Goal: Information Seeking & Learning: Learn about a topic

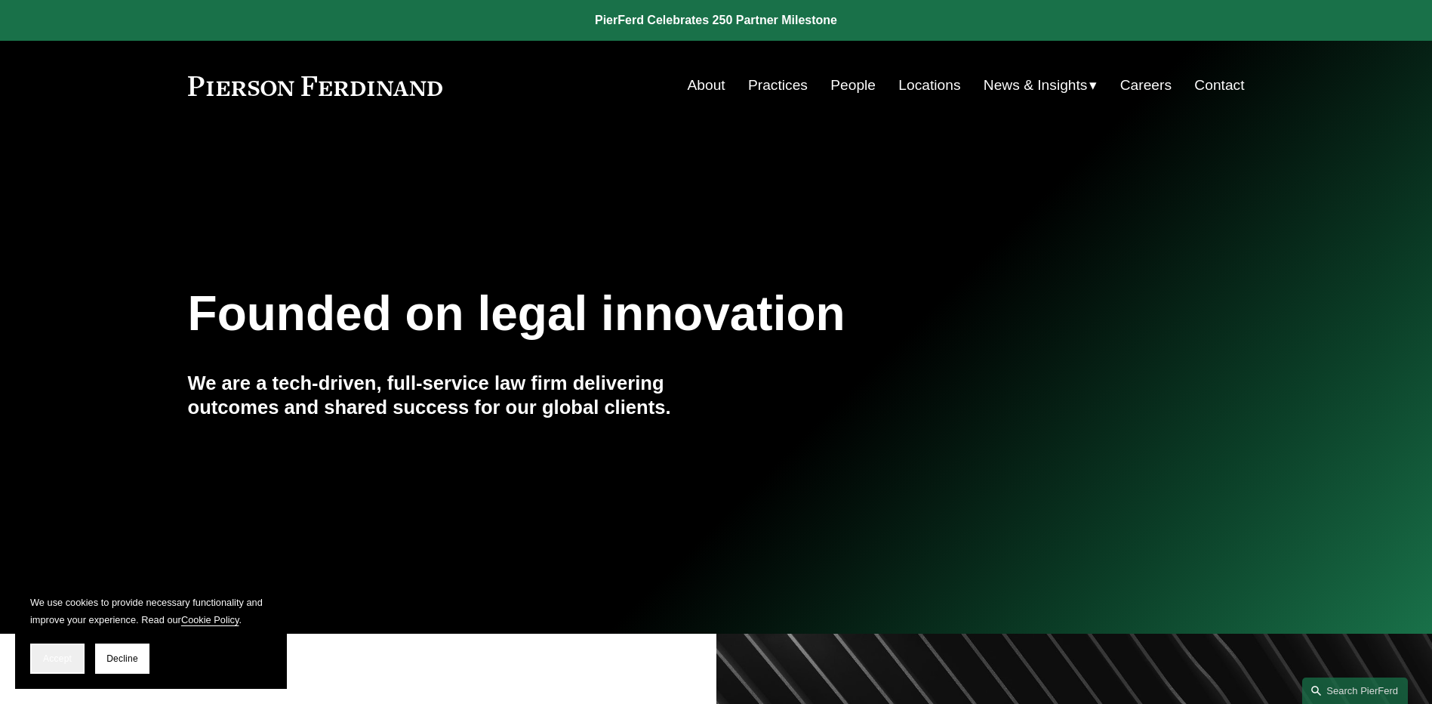
click at [53, 651] on button "Accept" at bounding box center [57, 658] width 54 height 30
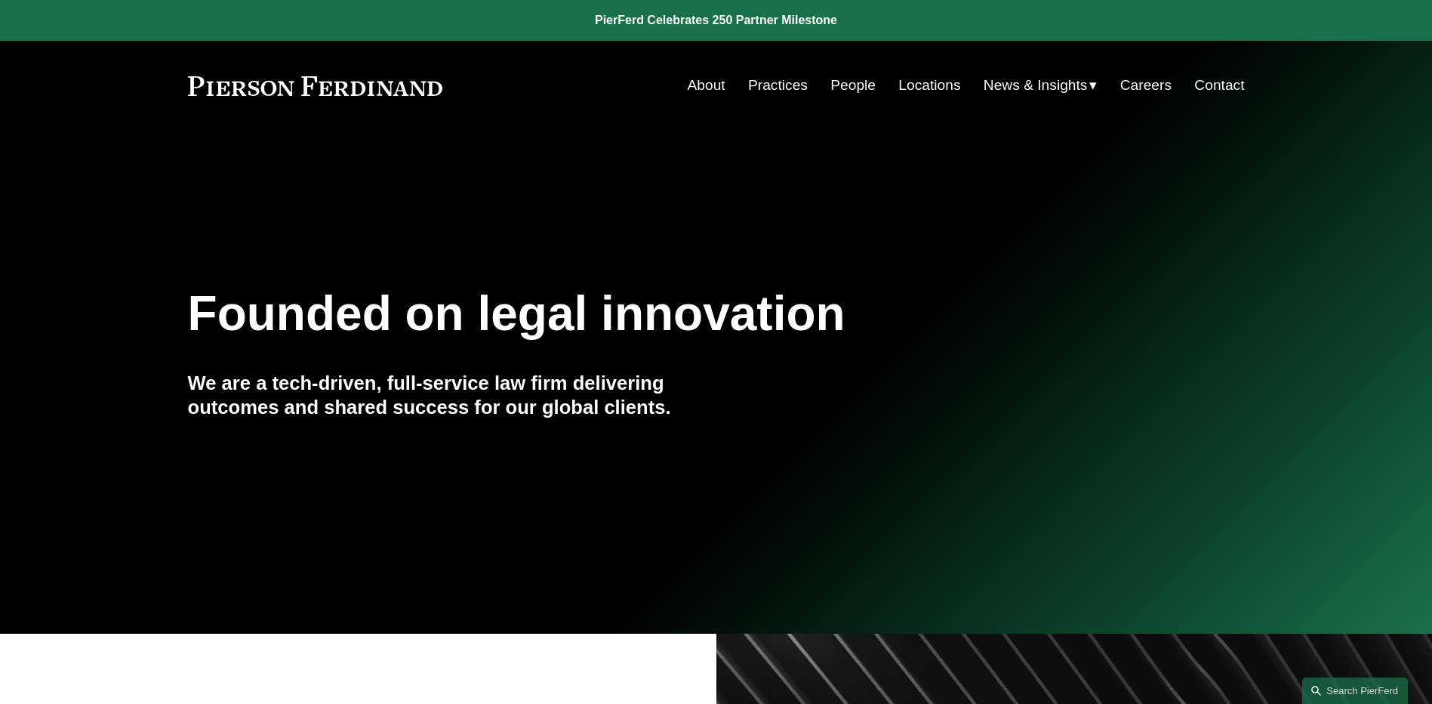
click at [716, 82] on link "About" at bounding box center [707, 85] width 38 height 29
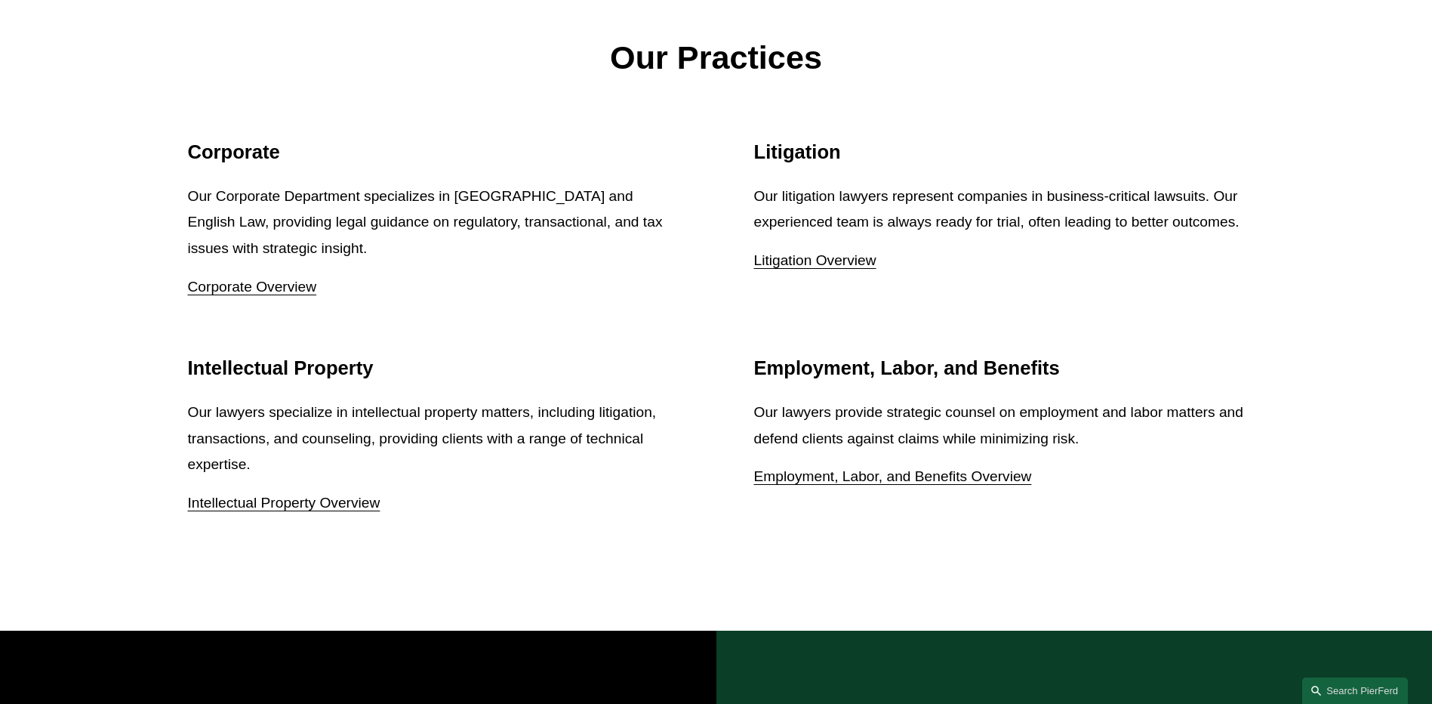
scroll to position [2000, 0]
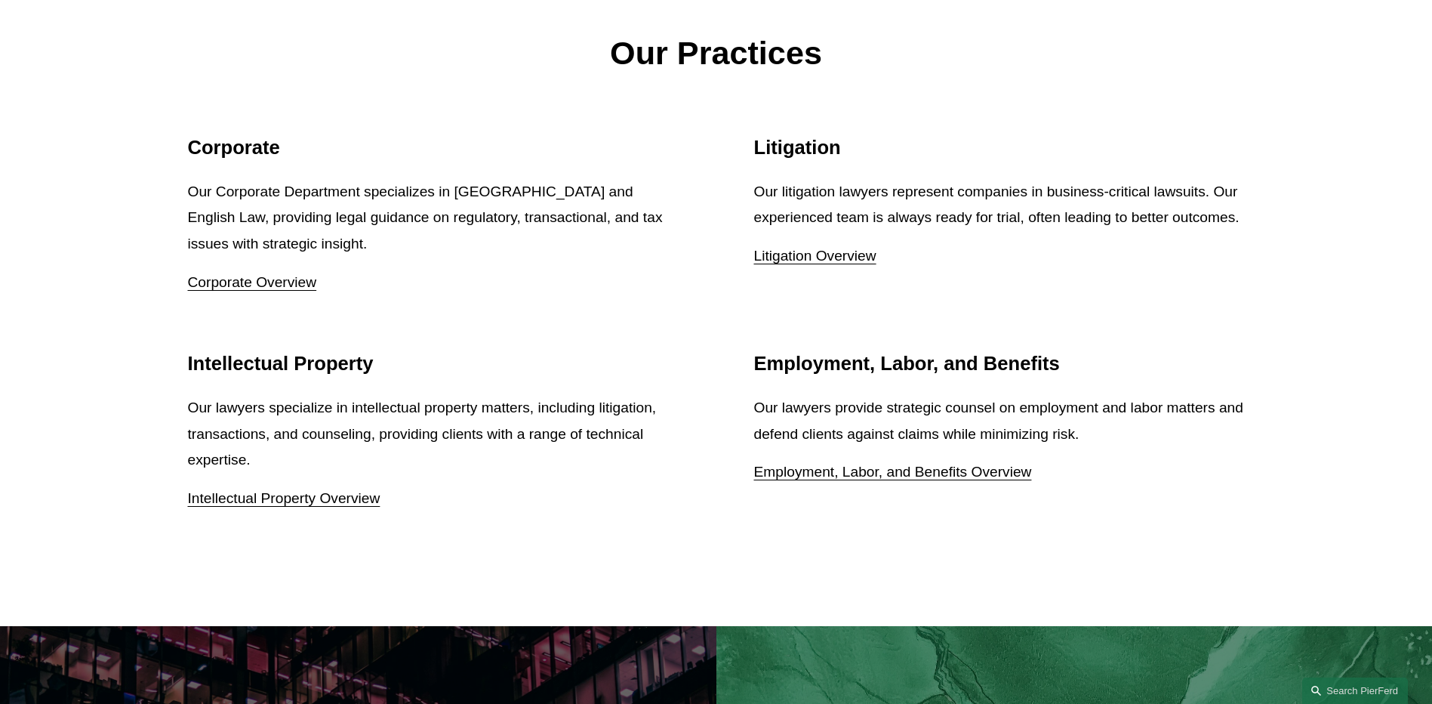
click at [864, 479] on link "Employment, Labor, and Benefits Overview" at bounding box center [893, 472] width 278 height 16
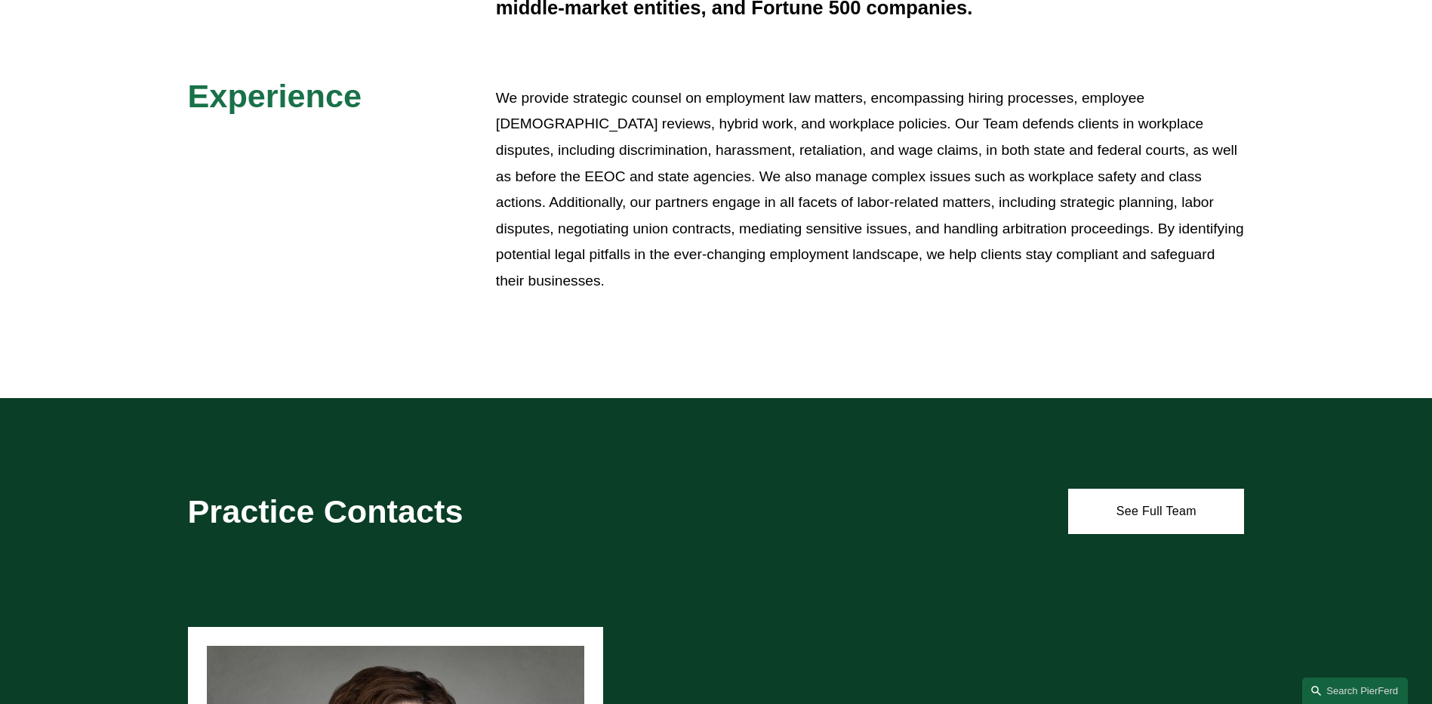
scroll to position [563, 0]
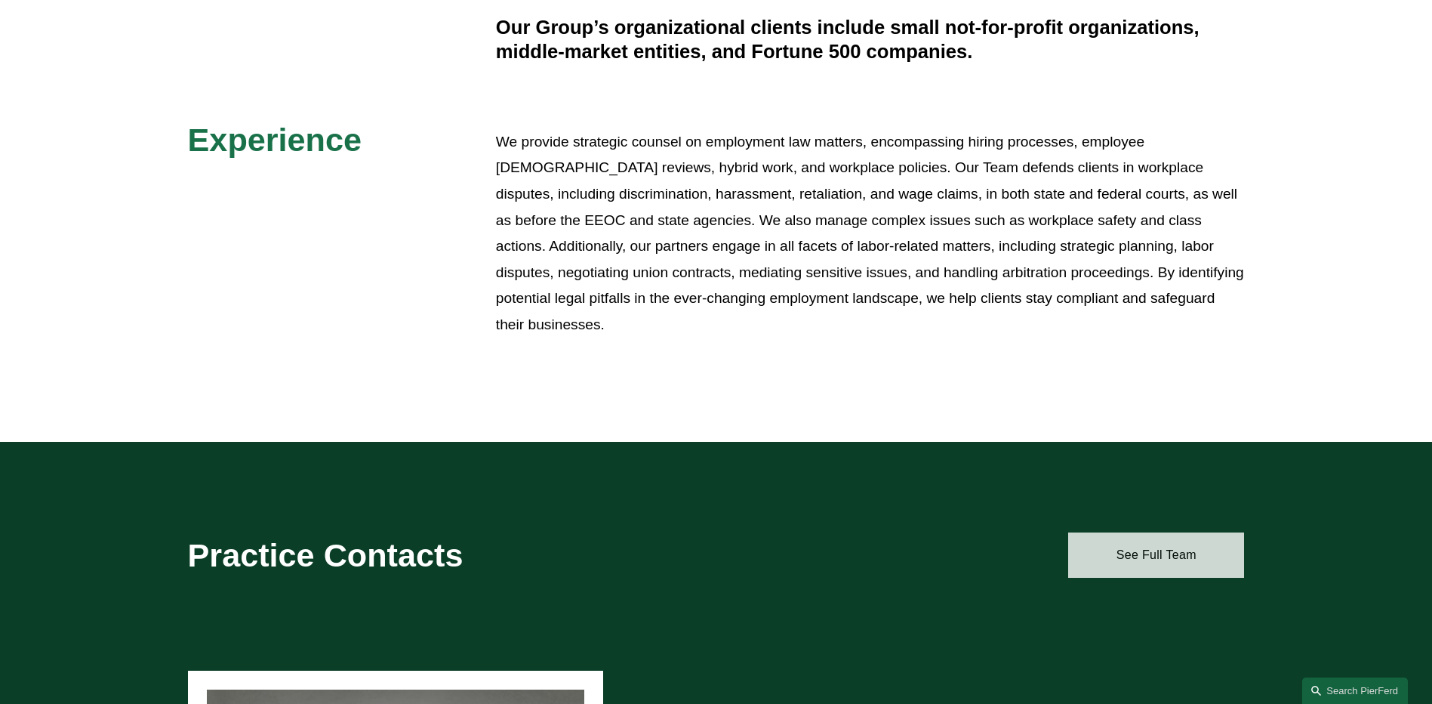
click at [1133, 556] on link "See Full Team" at bounding box center [1156, 554] width 176 height 45
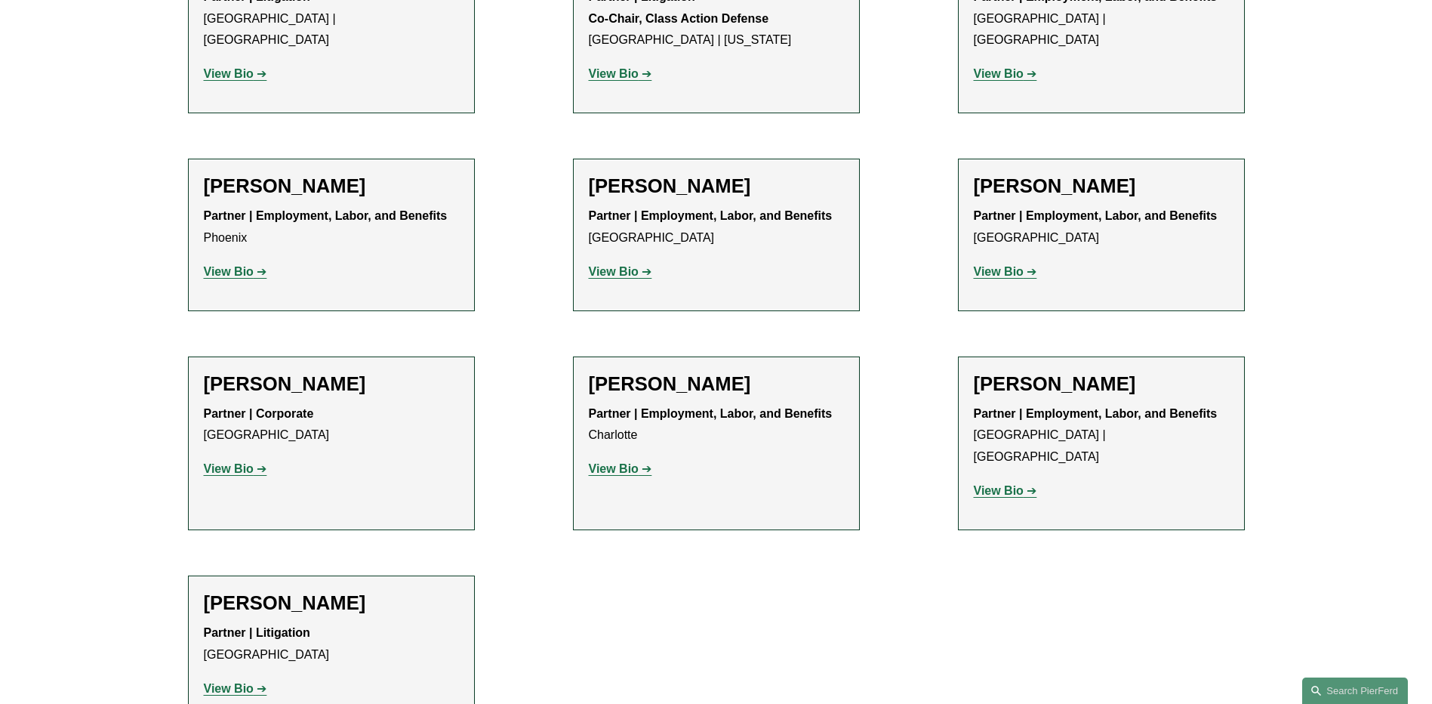
scroll to position [2356, 0]
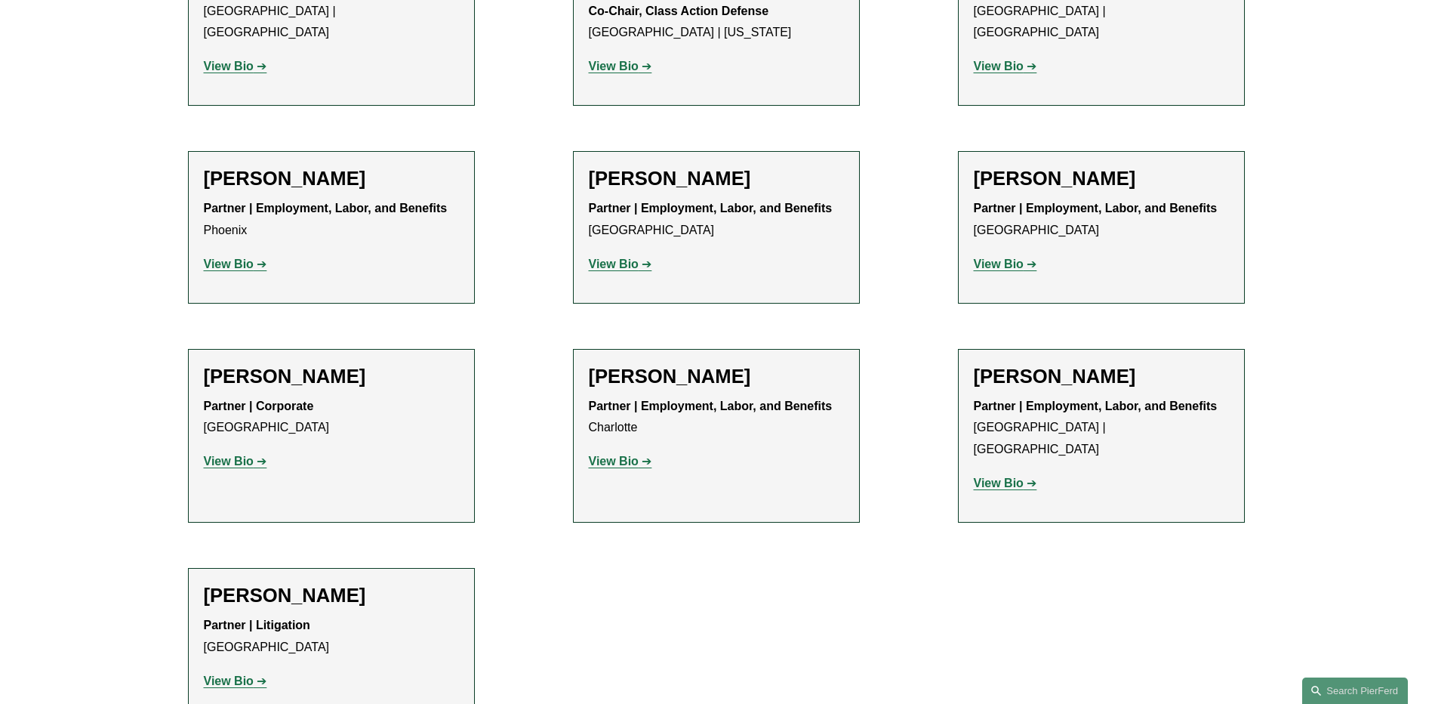
click at [614, 454] on strong "View Bio" at bounding box center [614, 460] width 50 height 13
click at [635, 454] on strong "View Bio" at bounding box center [614, 460] width 50 height 13
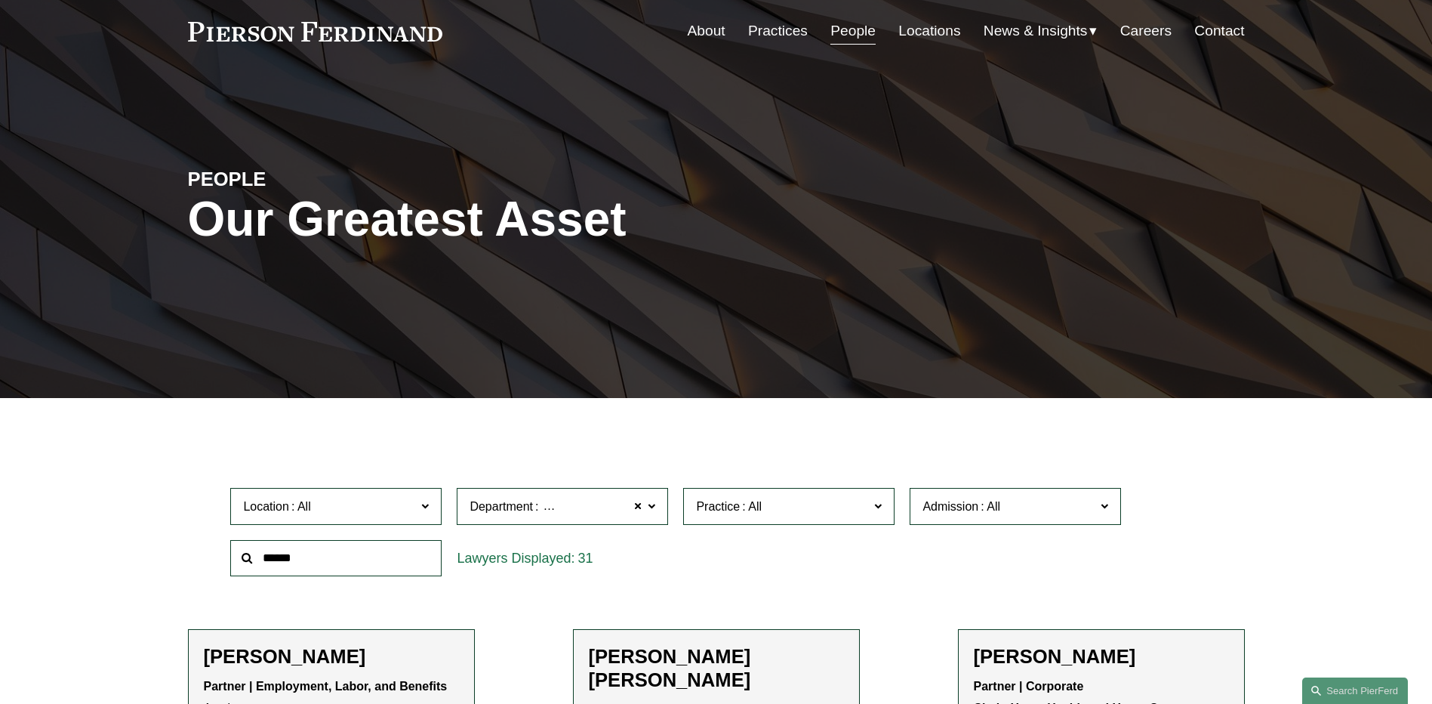
scroll to position [35, 0]
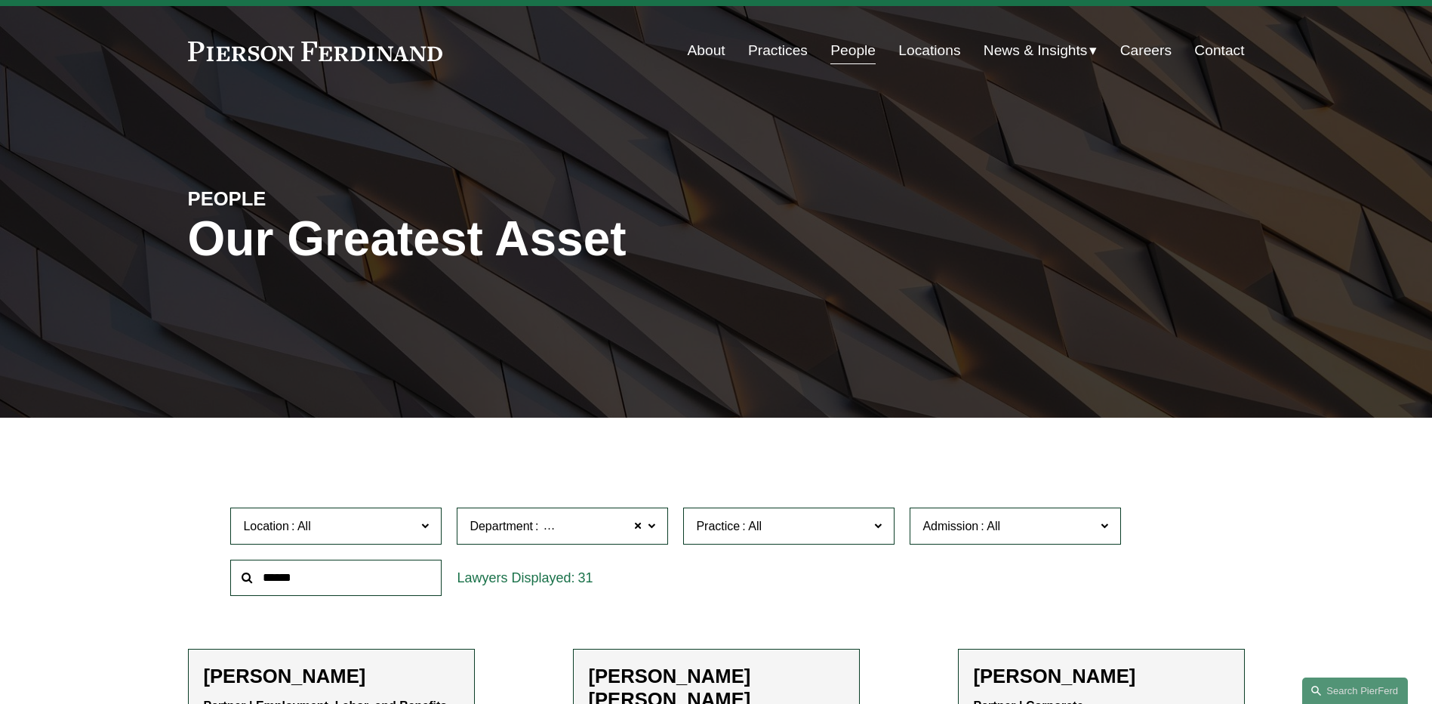
click at [927, 49] on link "Locations" at bounding box center [929, 50] width 62 height 29
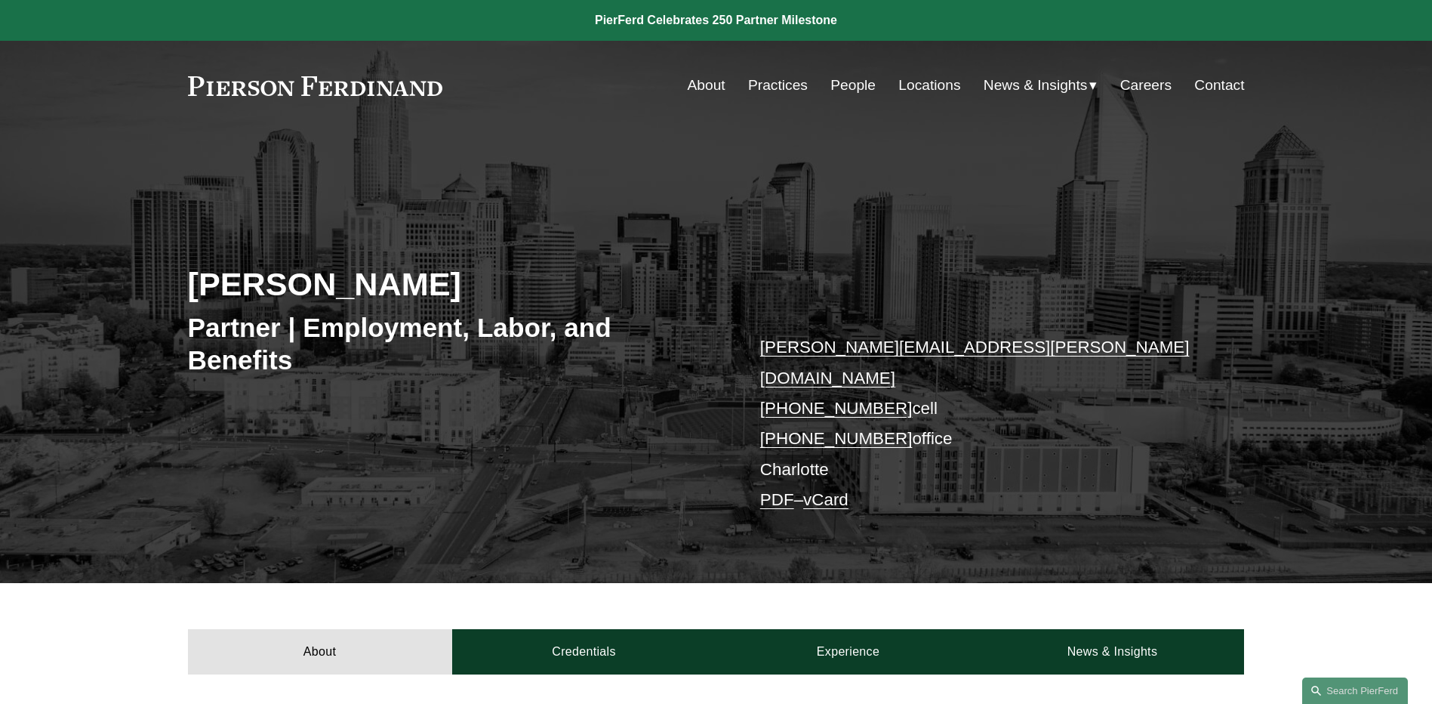
click at [836, 490] on link "vCard" at bounding box center [825, 499] width 45 height 19
click at [781, 490] on link "PDF" at bounding box center [777, 499] width 34 height 19
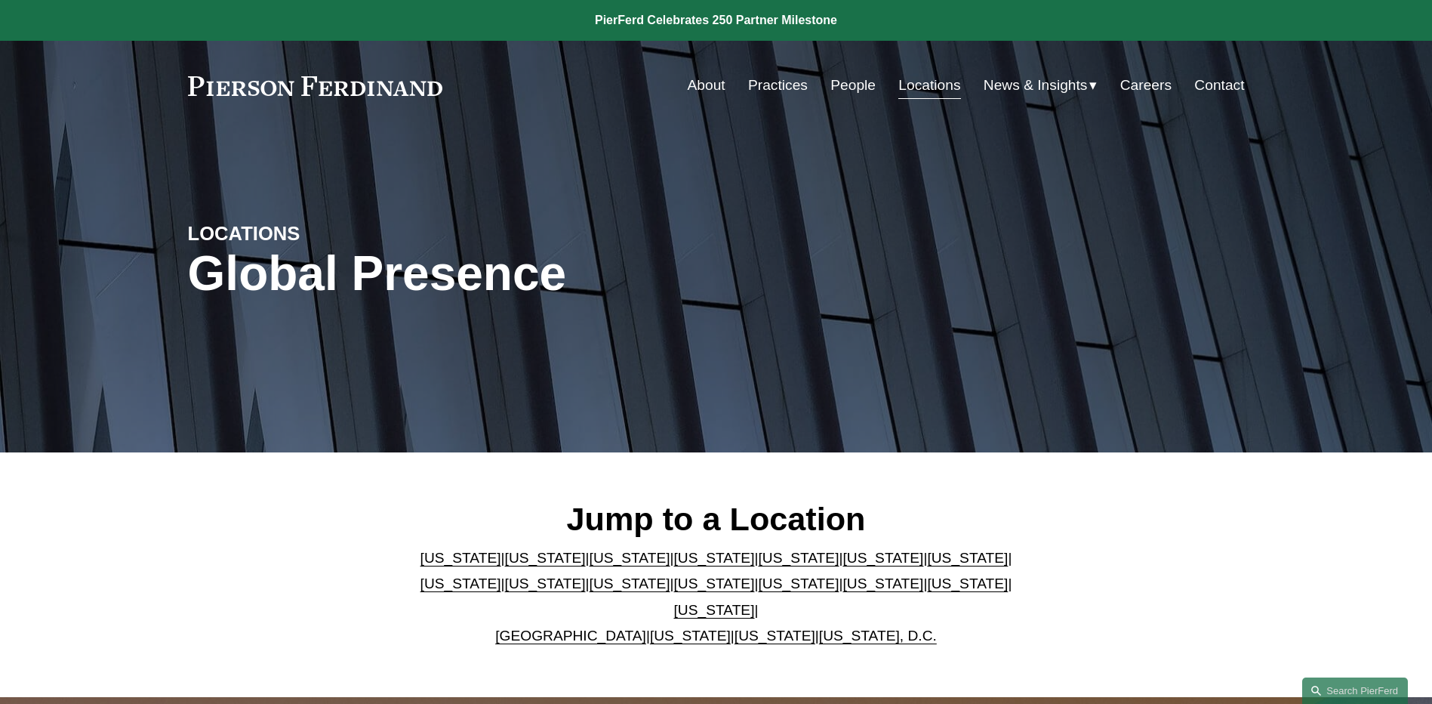
click at [758, 591] on link "[US_STATE]" at bounding box center [798, 583] width 81 height 16
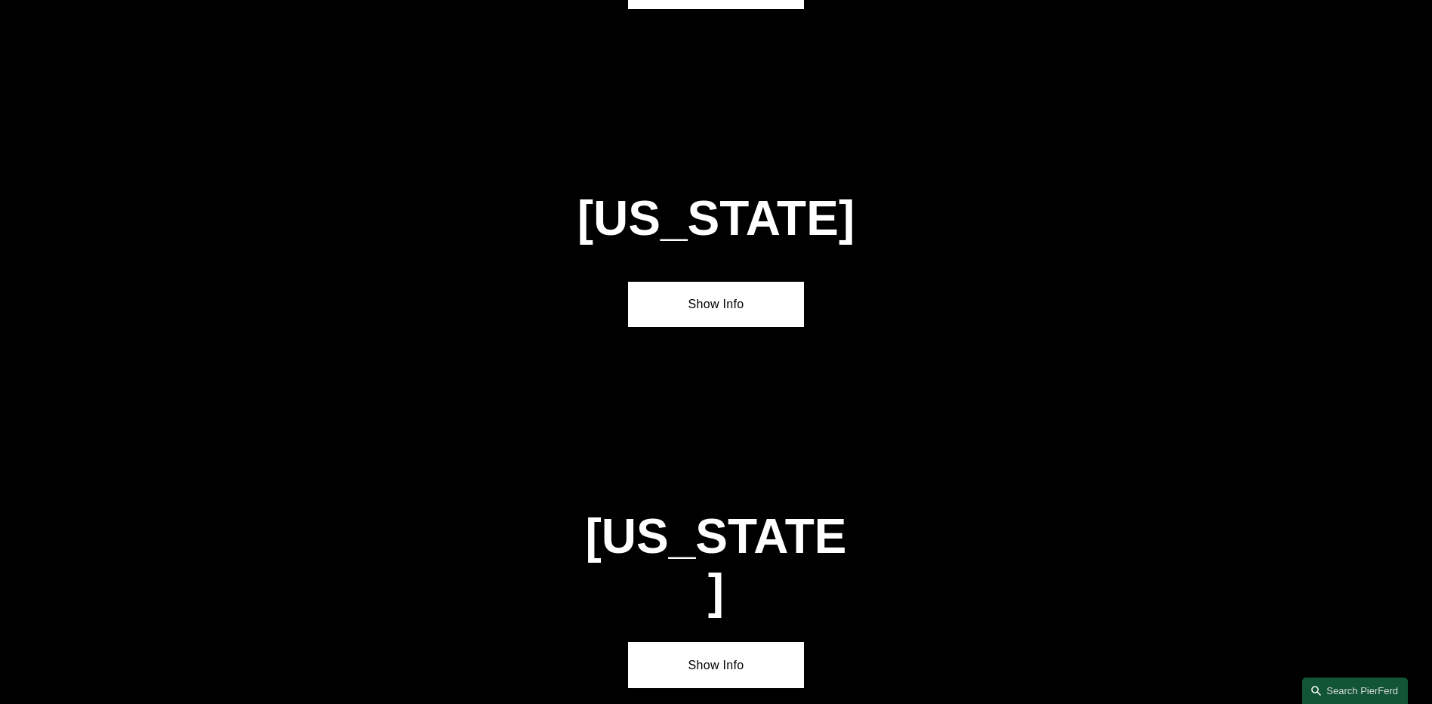
scroll to position [4184, 0]
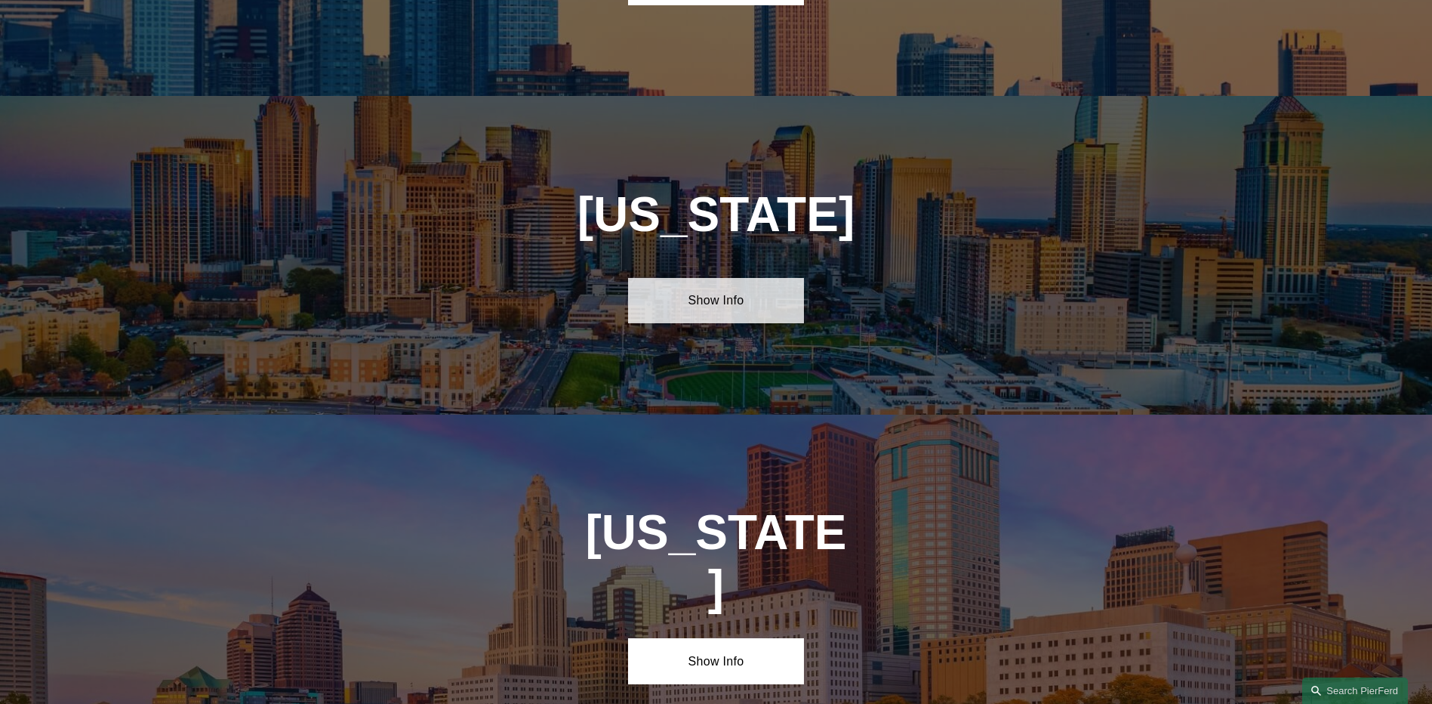
click at [728, 278] on link "Show Info" at bounding box center [716, 300] width 176 height 45
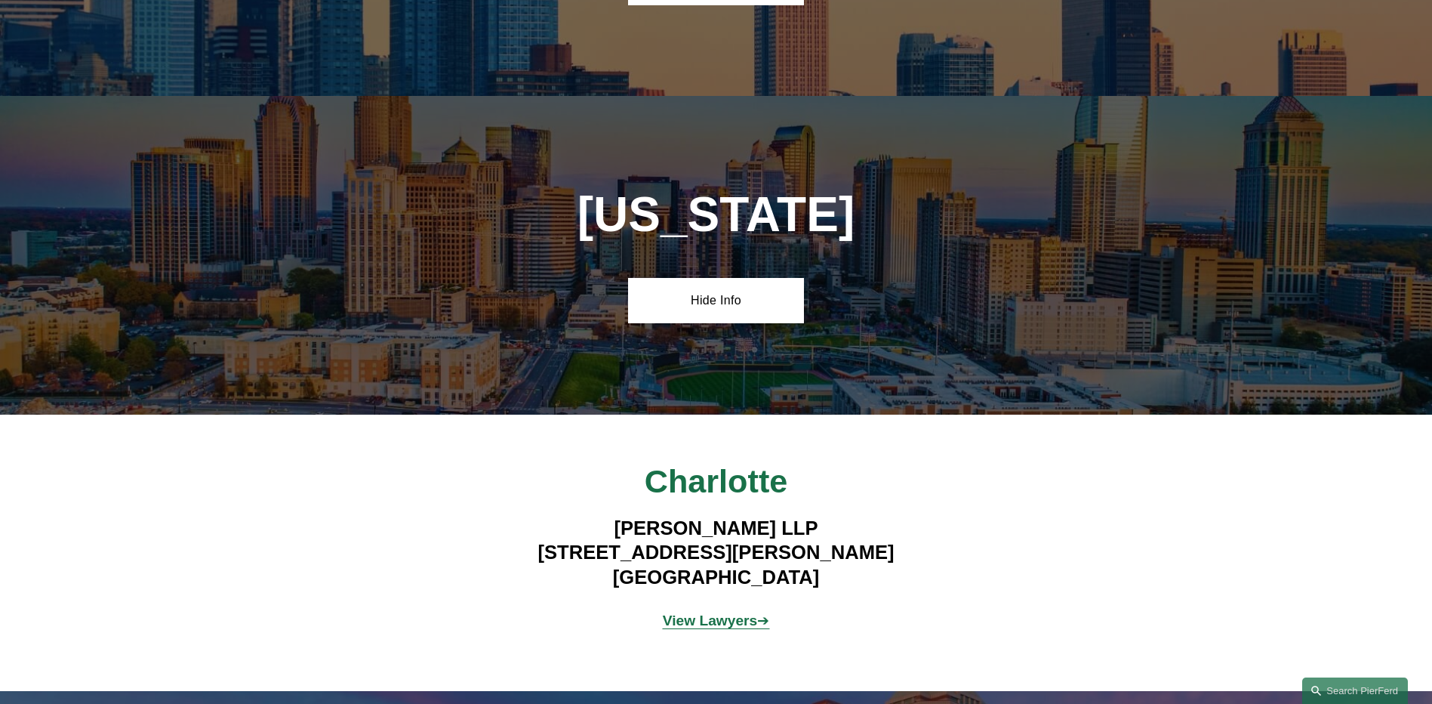
click at [698, 612] on strong "View Lawyers" at bounding box center [710, 620] width 95 height 16
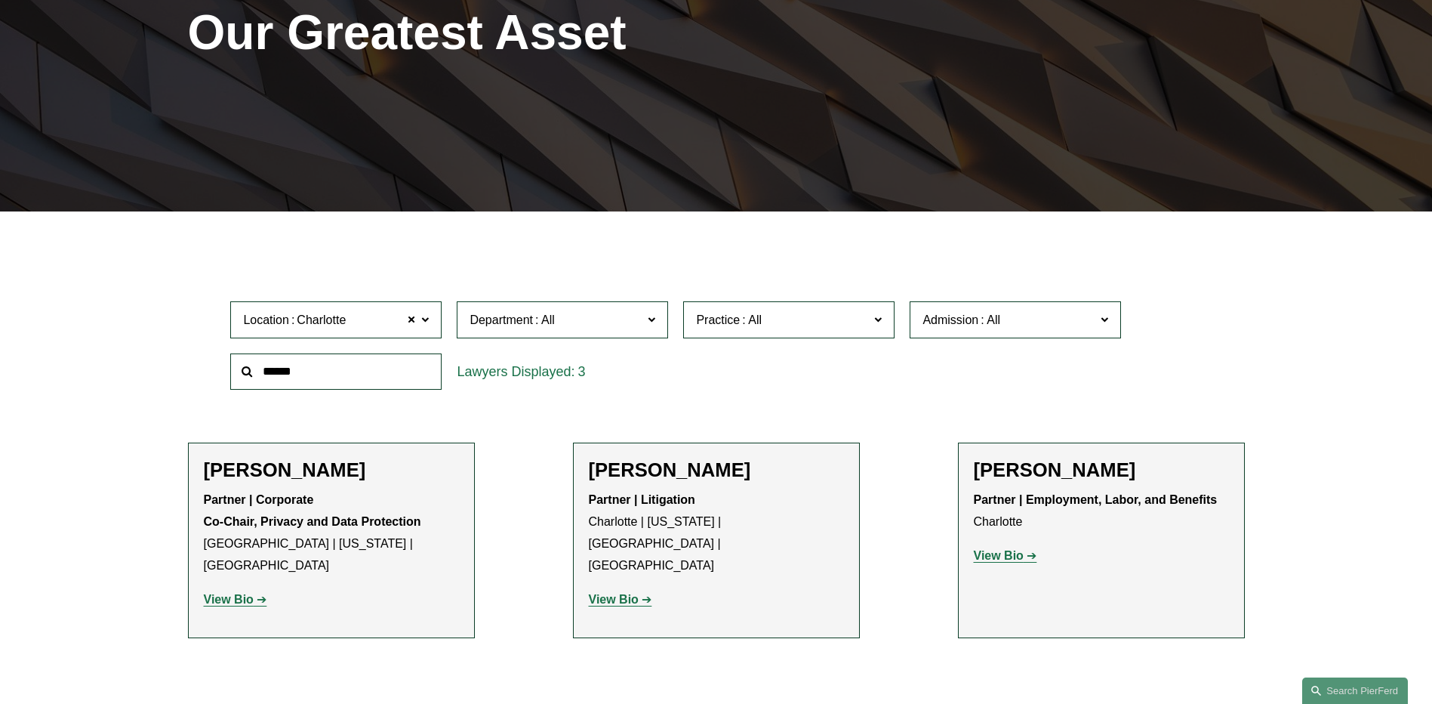
scroll to position [247, 0]
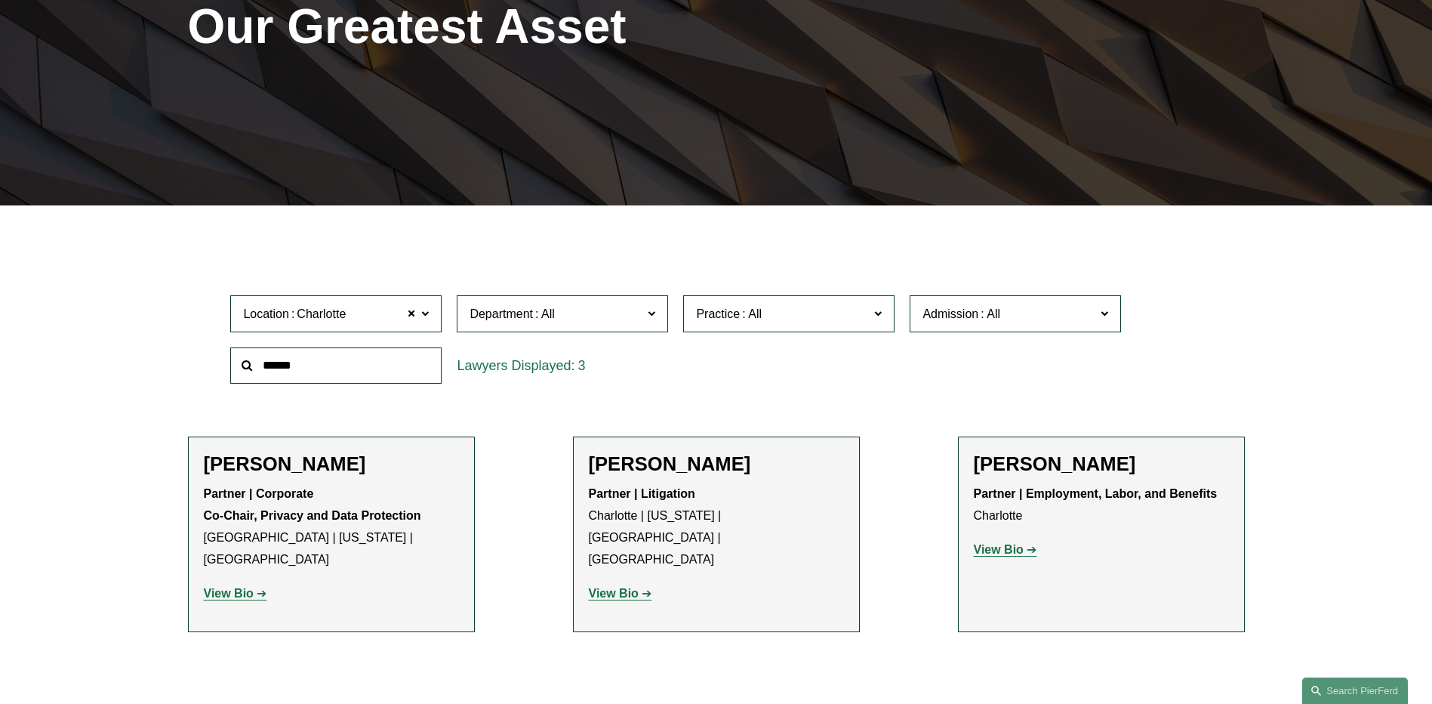
click at [622, 587] on strong "View Bio" at bounding box center [614, 593] width 50 height 13
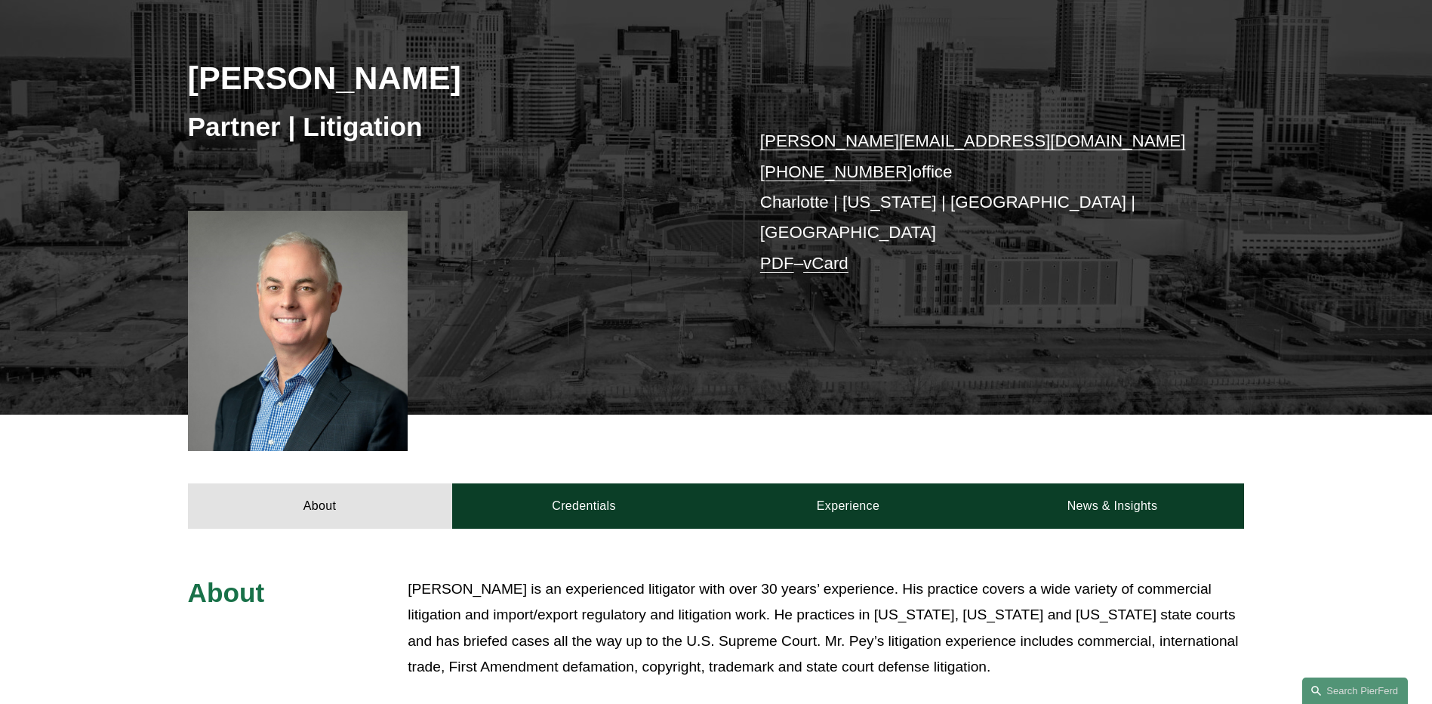
scroll to position [193, 0]
